Goal: Task Accomplishment & Management: Manage account settings

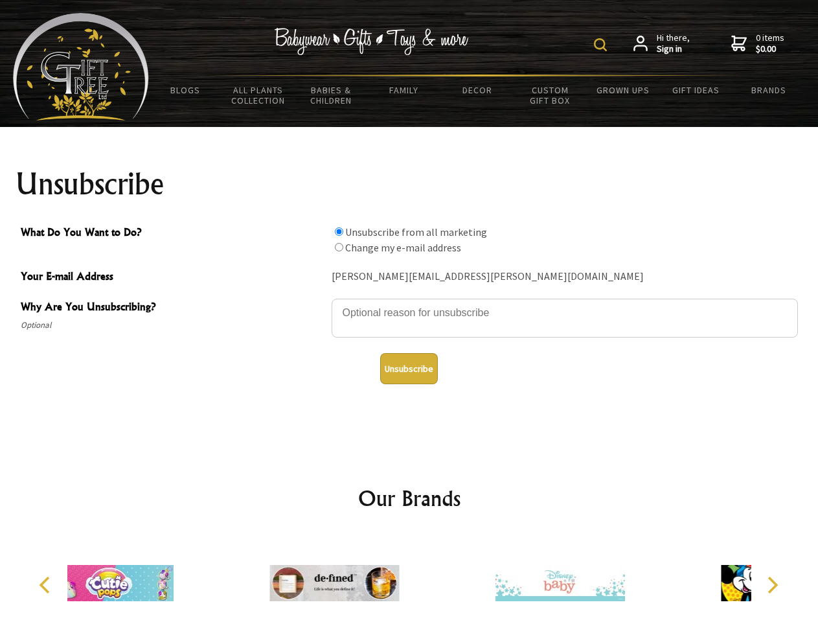
click at [603, 45] on img at bounding box center [600, 44] width 13 height 13
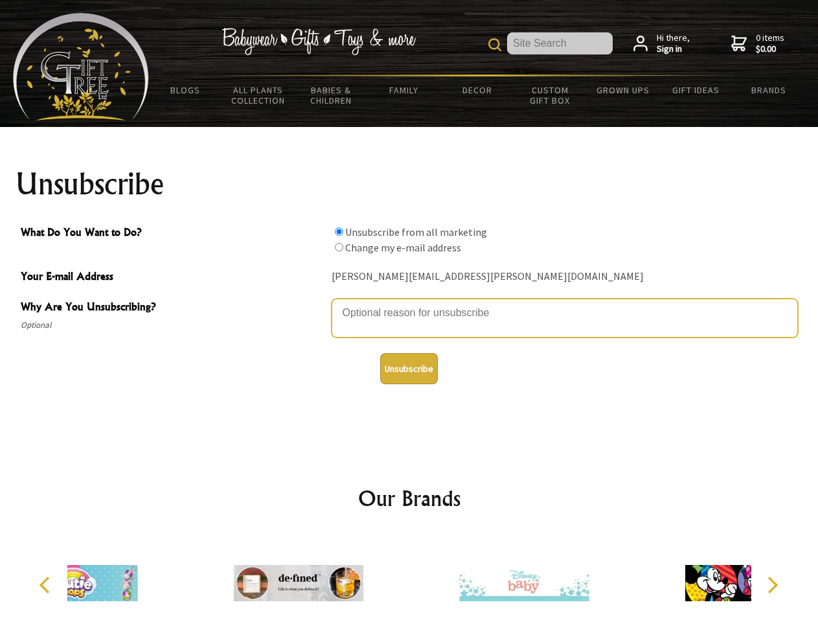
click at [410, 303] on textarea "Why Are You Unsubscribing?" at bounding box center [565, 318] width 467 height 39
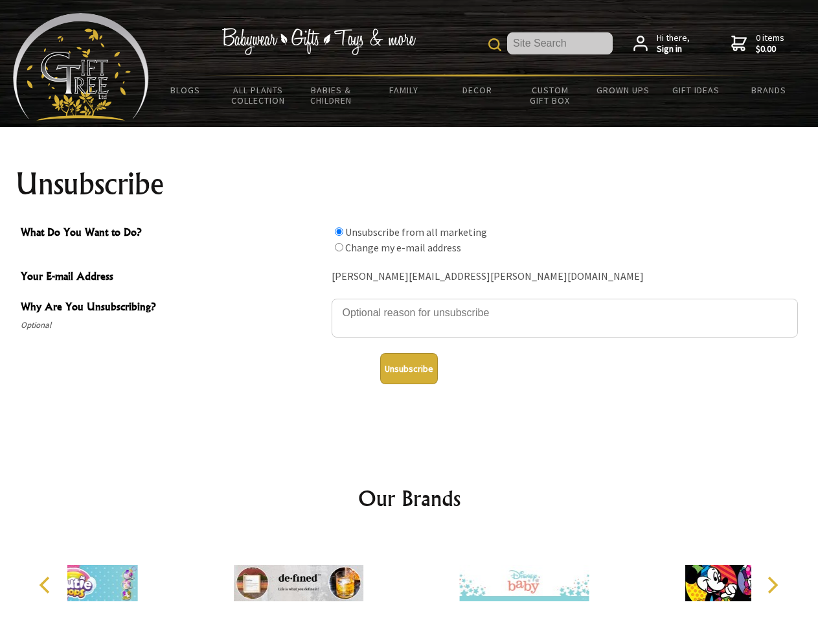
click at [339, 231] on input "What Do You Want to Do?" at bounding box center [339, 231] width 8 height 8
click at [339, 247] on input "What Do You Want to Do?" at bounding box center [339, 247] width 8 height 8
radio input "true"
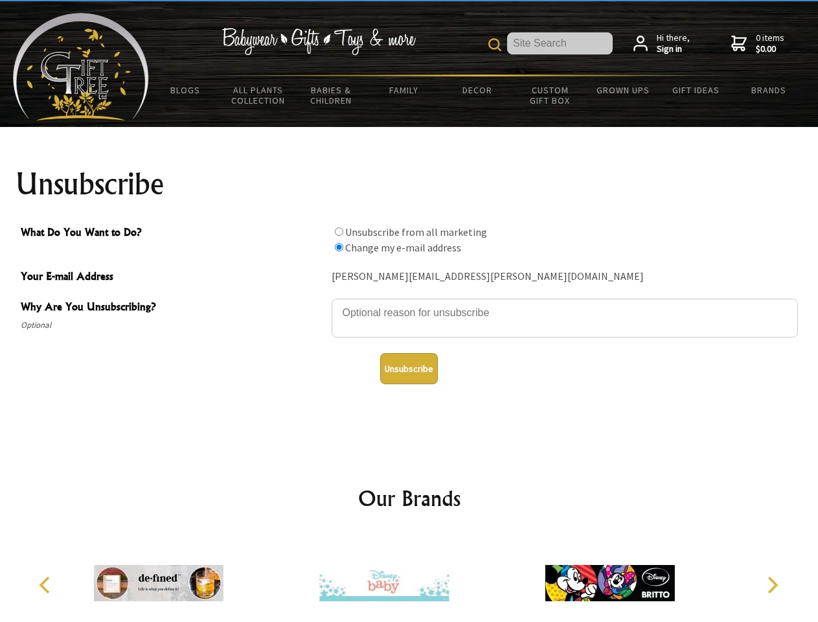
click at [409, 369] on button "Unsubscribe" at bounding box center [409, 368] width 58 height 31
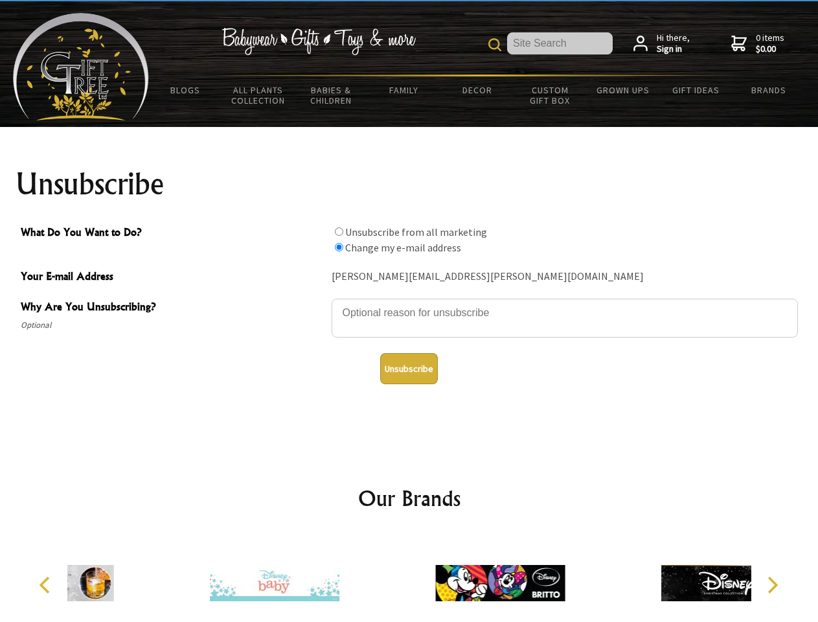
click at [435, 578] on img at bounding box center [500, 583] width 130 height 97
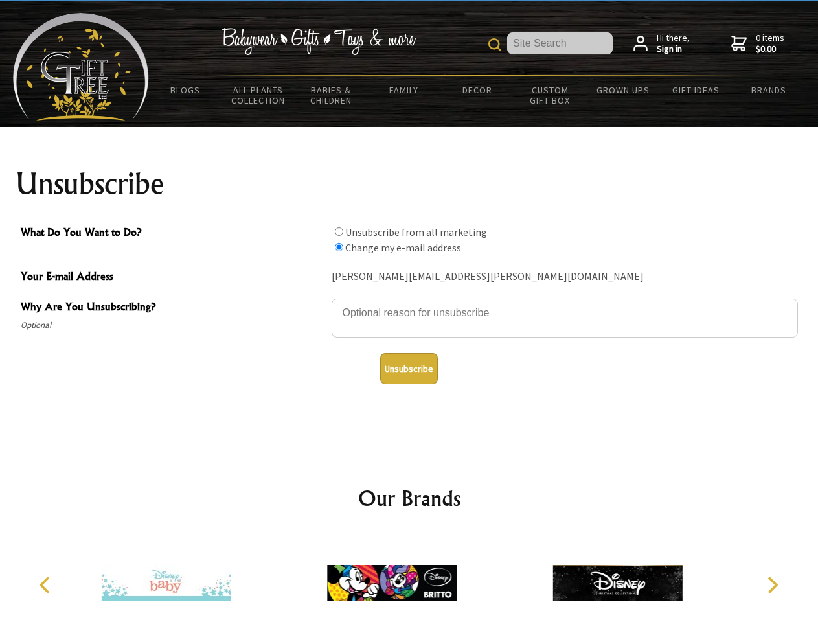
click at [47, 585] on icon "Previous" at bounding box center [46, 585] width 17 height 17
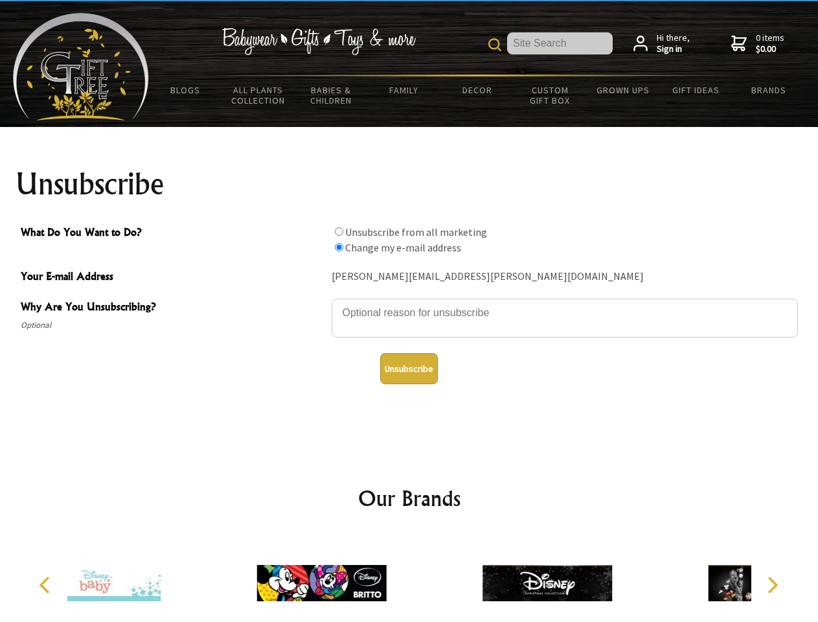
click at [772, 585] on icon "Next" at bounding box center [771, 585] width 17 height 17
